Goal: Information Seeking & Learning: Learn about a topic

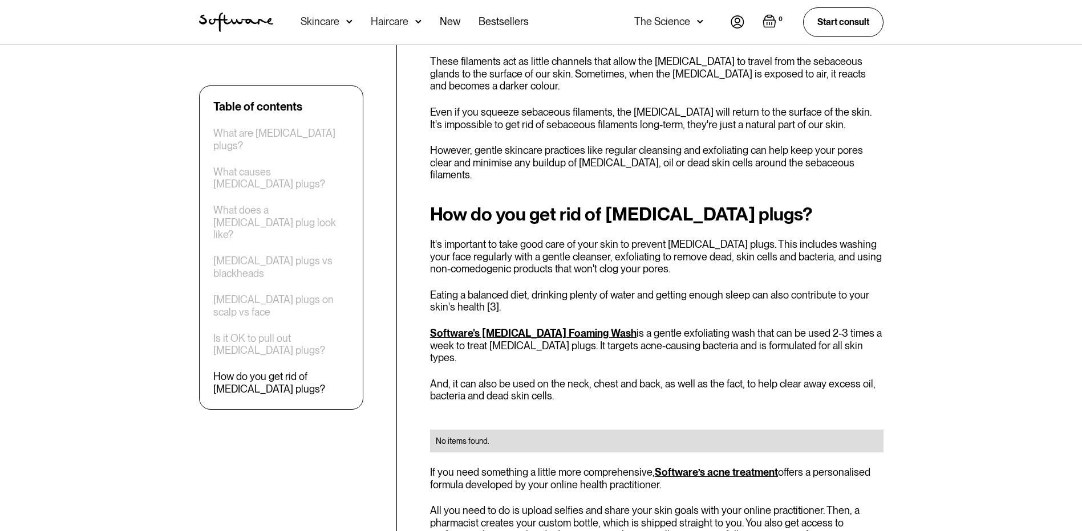
scroll to position [1910, 0]
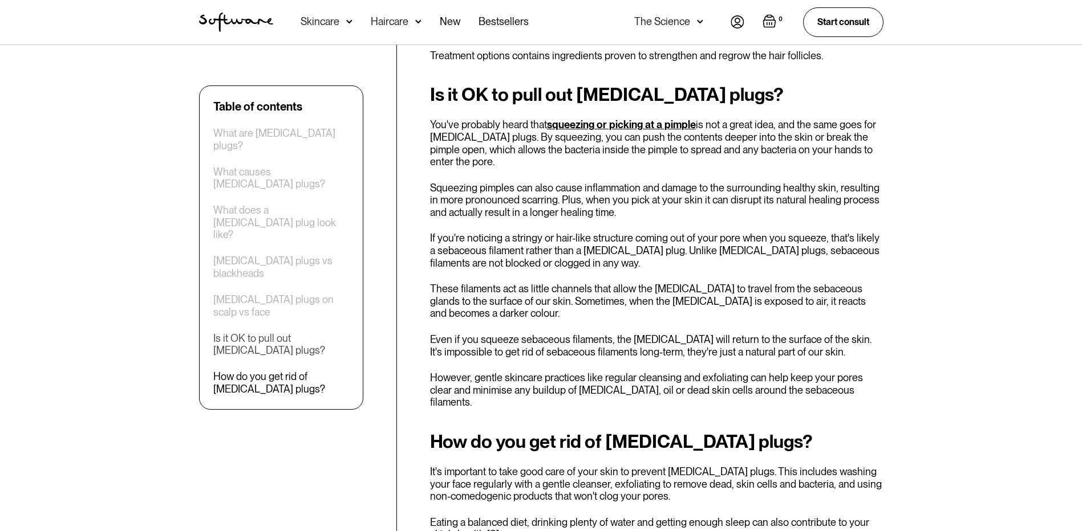
click at [278, 332] on div "Is it OK to pull out [MEDICAL_DATA] plugs?" at bounding box center [281, 344] width 136 height 25
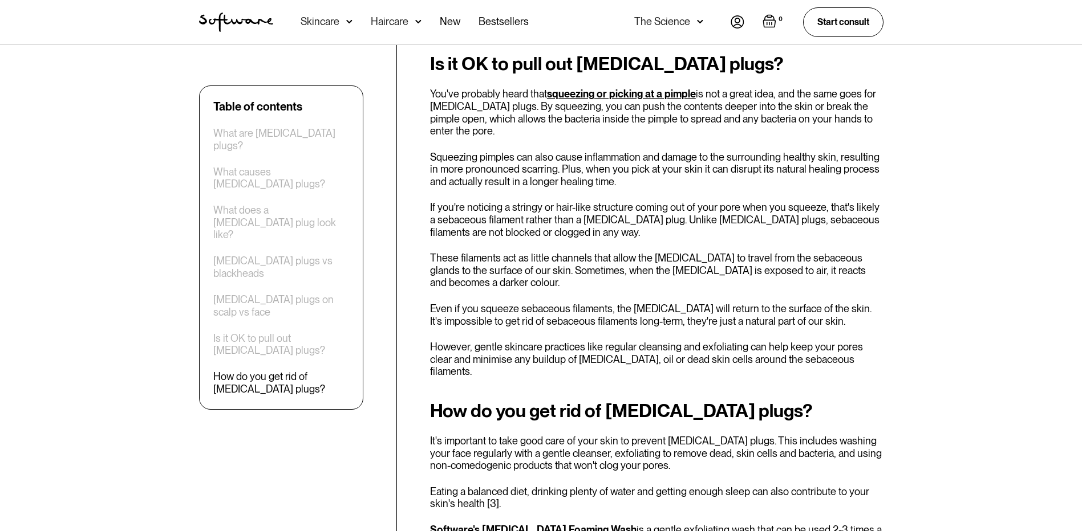
scroll to position [1942, 0]
drag, startPoint x: 610, startPoint y: 234, endPoint x: 708, endPoint y: 240, distance: 98.3
click at [708, 400] on h2 "How do you get rid of [MEDICAL_DATA] plugs?" at bounding box center [656, 410] width 453 height 21
copy h2 "[MEDICAL_DATA] plugs"
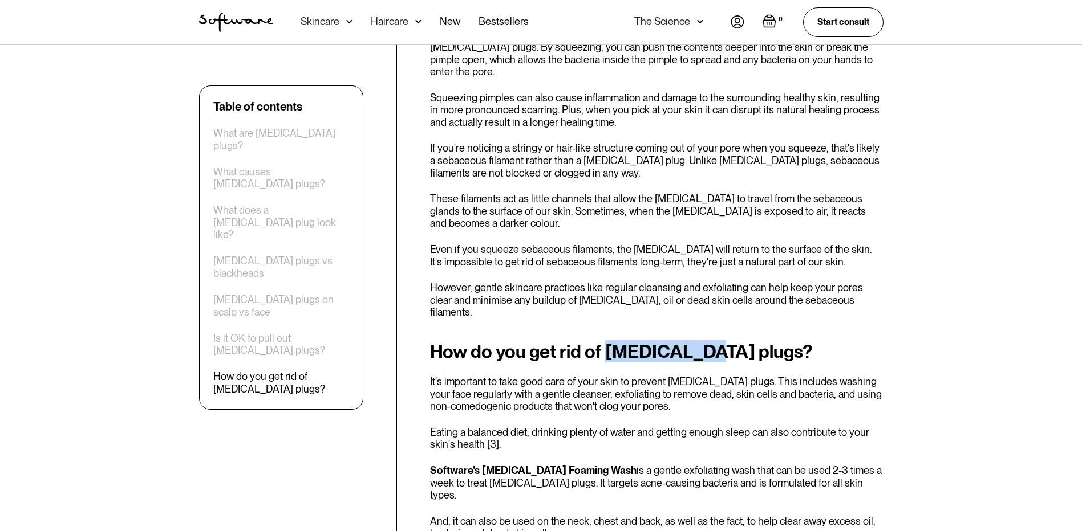
scroll to position [1999, 0]
click at [286, 204] on div "What does a [MEDICAL_DATA] plug look like?" at bounding box center [281, 222] width 136 height 37
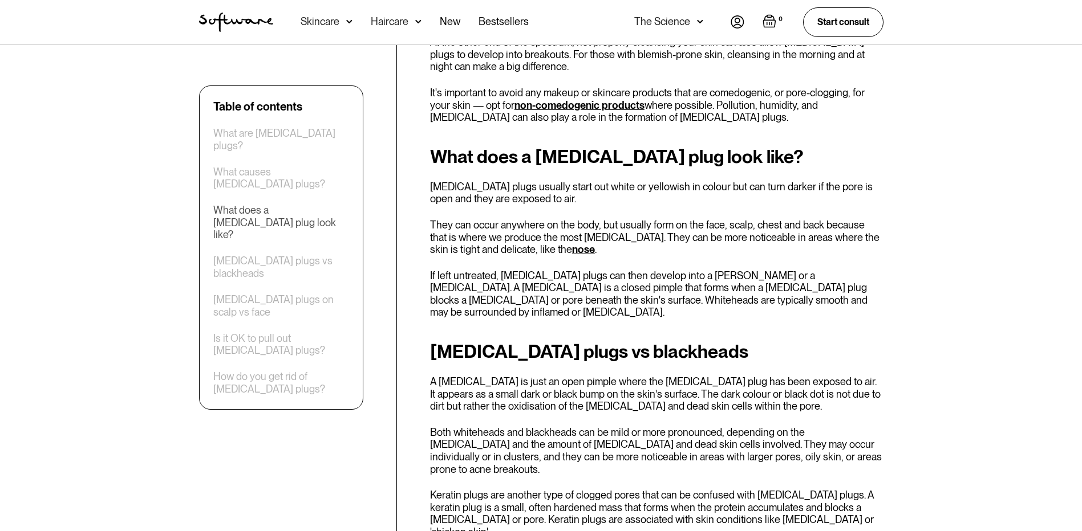
scroll to position [1133, 0]
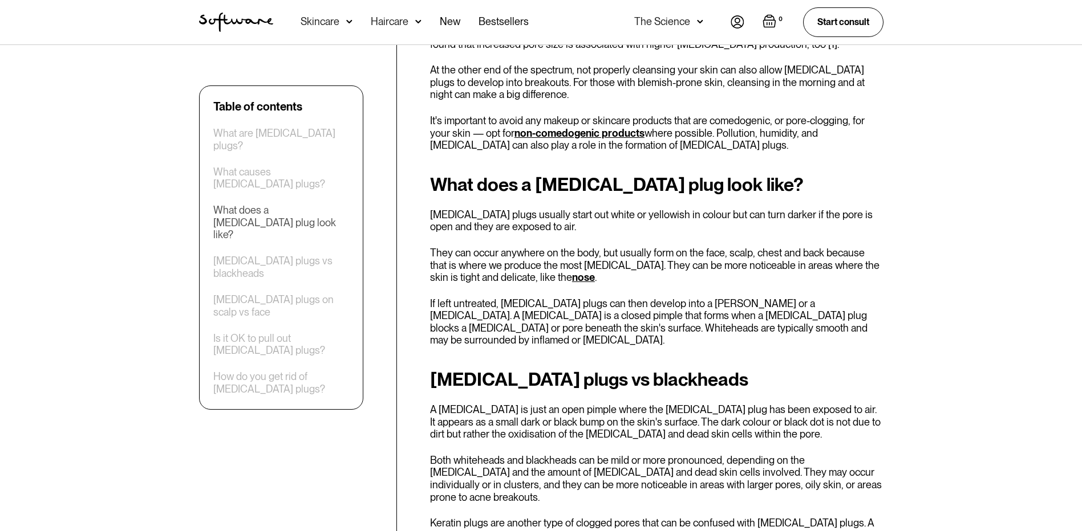
click at [314, 204] on div "What does a [MEDICAL_DATA] plug look like?" at bounding box center [281, 222] width 136 height 37
click at [306, 332] on div "Is it OK to pull out [MEDICAL_DATA] plugs?" at bounding box center [281, 344] width 136 height 25
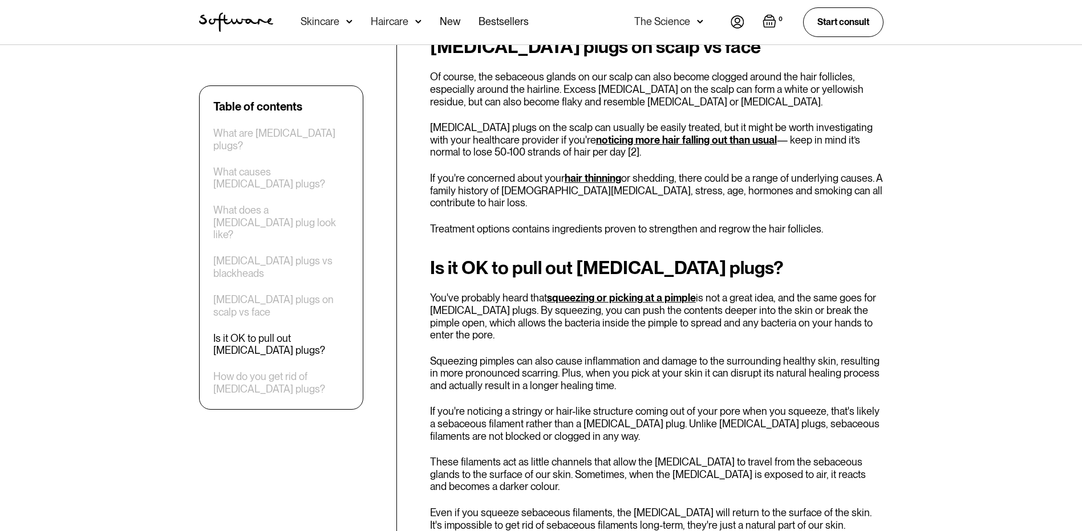
scroll to position [1771, 0]
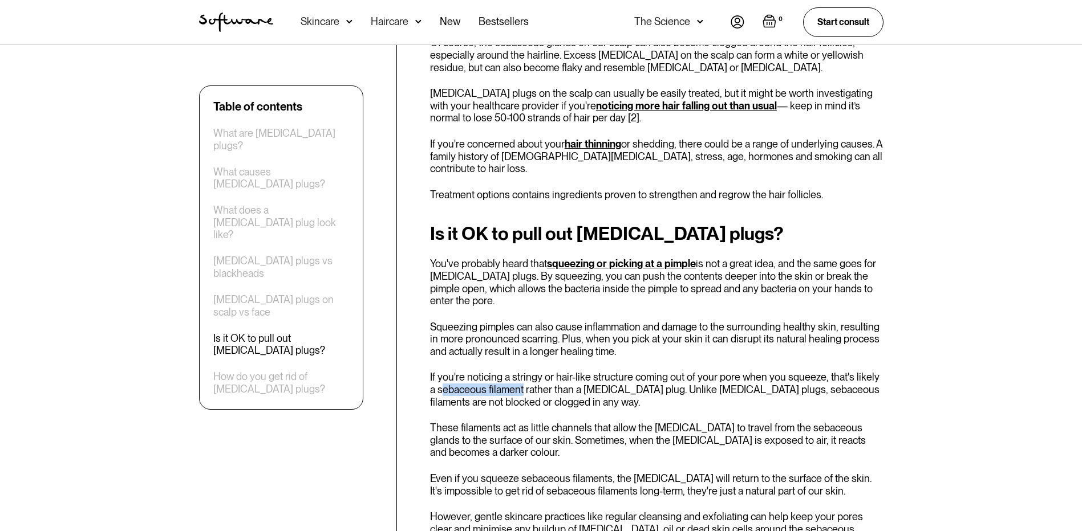
drag, startPoint x: 433, startPoint y: 238, endPoint x: 514, endPoint y: 241, distance: 81.0
click at [514, 371] on p "If you're noticing a stringy or hair-like structure coming out of your pore whe…" at bounding box center [656, 389] width 453 height 37
drag, startPoint x: 514, startPoint y: 241, endPoint x: 431, endPoint y: 239, distance: 82.7
click at [431, 371] on p "If you're noticing a stringy or hair-like structure coming out of your pore whe…" at bounding box center [656, 389] width 453 height 37
click at [433, 240] on div "Table of contents What are [MEDICAL_DATA] plugs? What causes [MEDICAL_DATA] plu…" at bounding box center [541, 10] width 712 height 2685
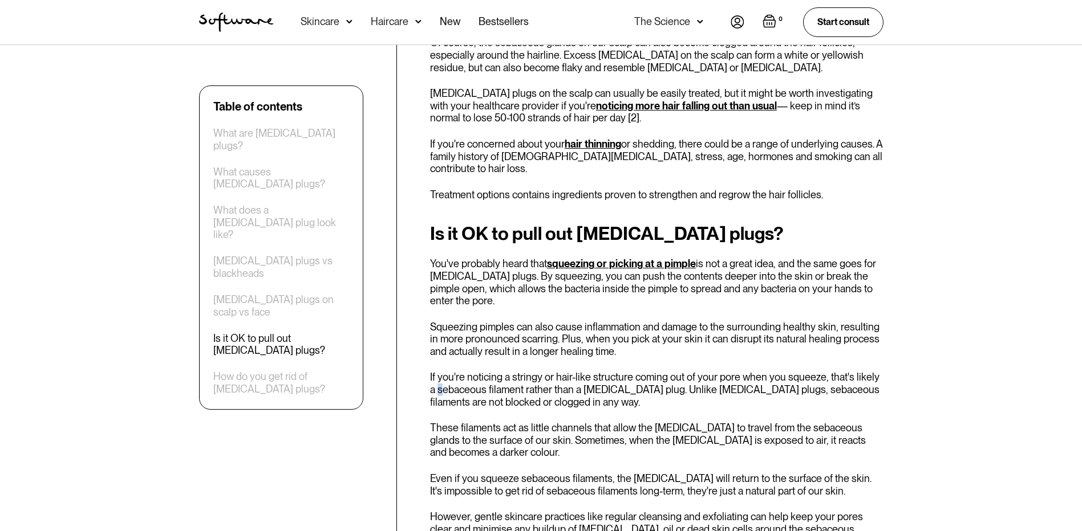
click at [429, 239] on div "Table of contents What are [MEDICAL_DATA] plugs? What causes [MEDICAL_DATA] plu…" at bounding box center [541, 10] width 712 height 2685
drag, startPoint x: 430, startPoint y: 238, endPoint x: 514, endPoint y: 243, distance: 84.5
click at [514, 371] on p "If you're noticing a stringy or hair-like structure coming out of your pore whe…" at bounding box center [656, 389] width 453 height 37
drag, startPoint x: 514, startPoint y: 243, endPoint x: 505, endPoint y: 242, distance: 9.2
copy p "sebaceous filament"
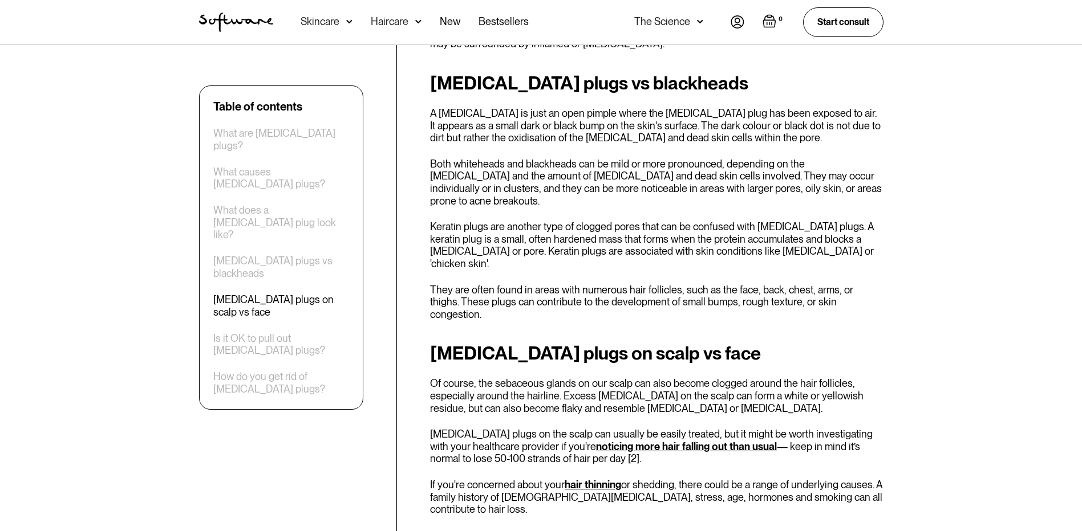
scroll to position [1428, 0]
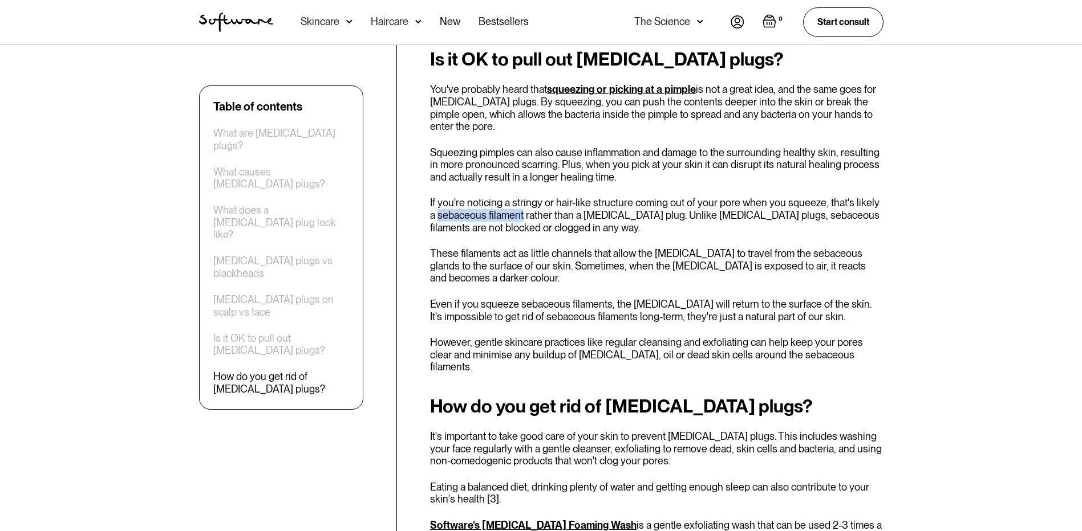
scroll to position [1910, 0]
